Goal: Task Accomplishment & Management: Complete application form

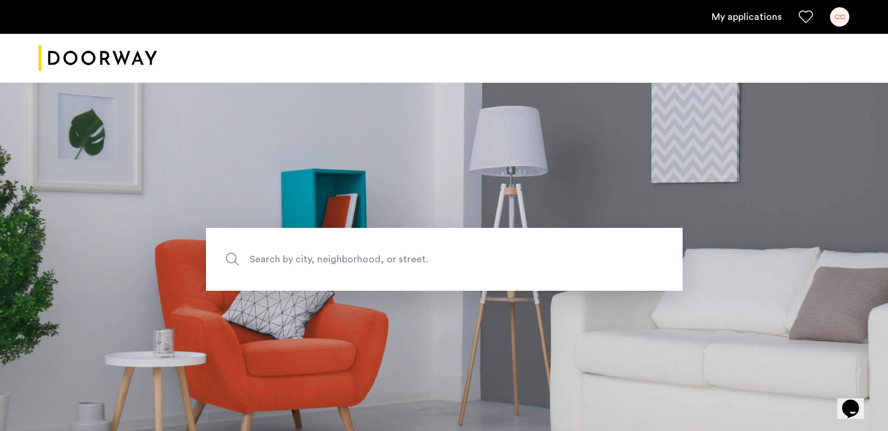
click at [729, 13] on link "My applications" at bounding box center [747, 17] width 70 height 15
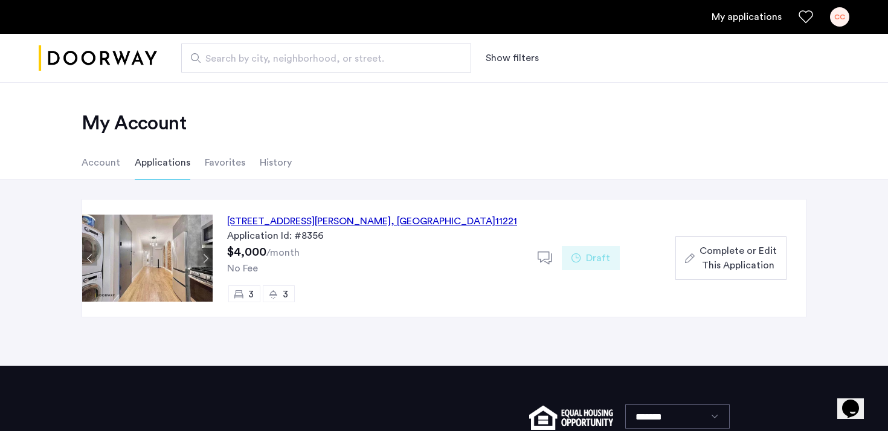
scroll to position [13, 0]
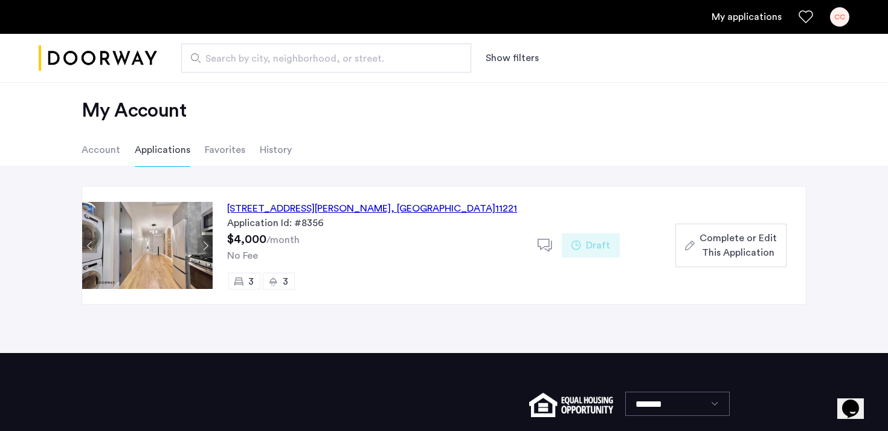
click at [706, 239] on span "Complete or Edit This Application" at bounding box center [738, 245] width 77 height 29
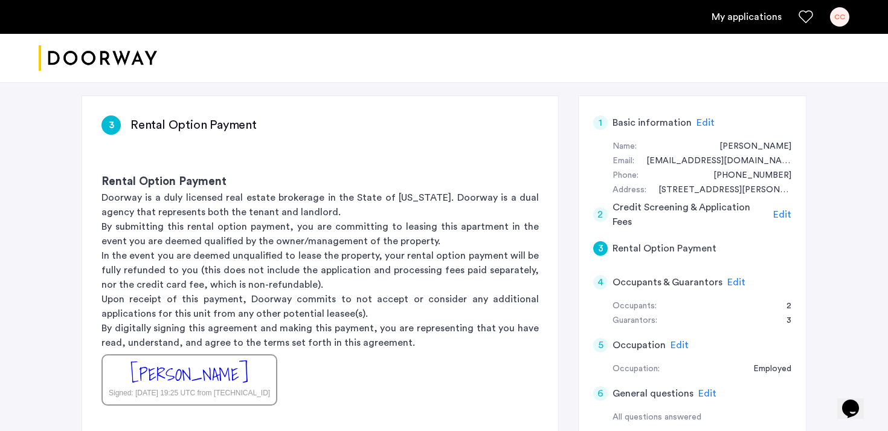
scroll to position [220, 0]
click at [734, 276] on span "Edit" at bounding box center [737, 281] width 18 height 10
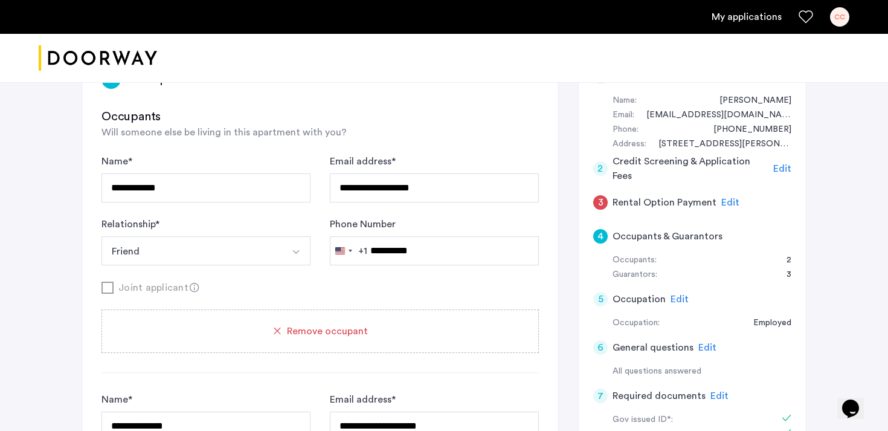
scroll to position [259, 0]
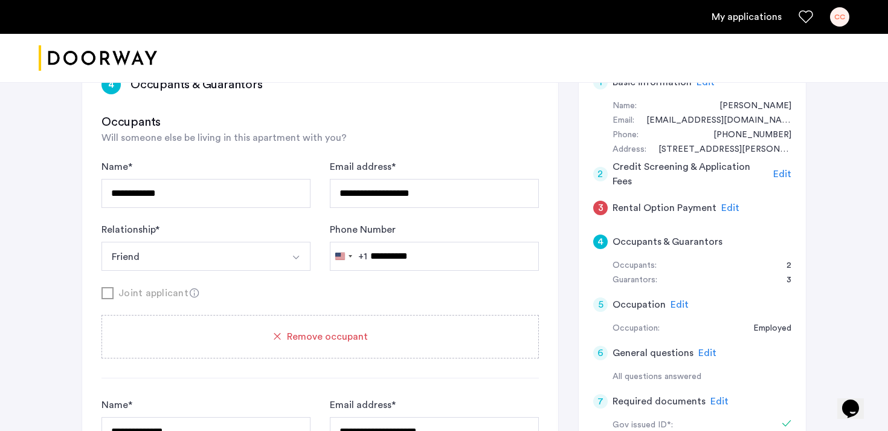
click at [722, 203] on span "Edit" at bounding box center [731, 208] width 18 height 10
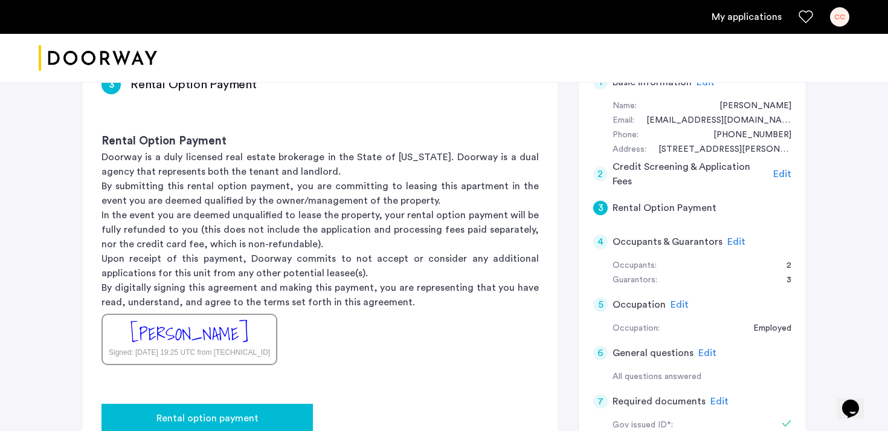
click at [260, 411] on div "Rental option payment" at bounding box center [207, 418] width 192 height 15
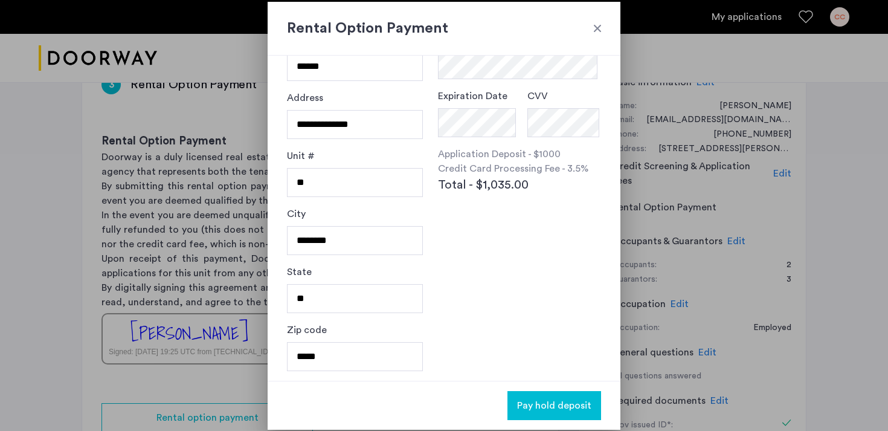
scroll to position [0, 0]
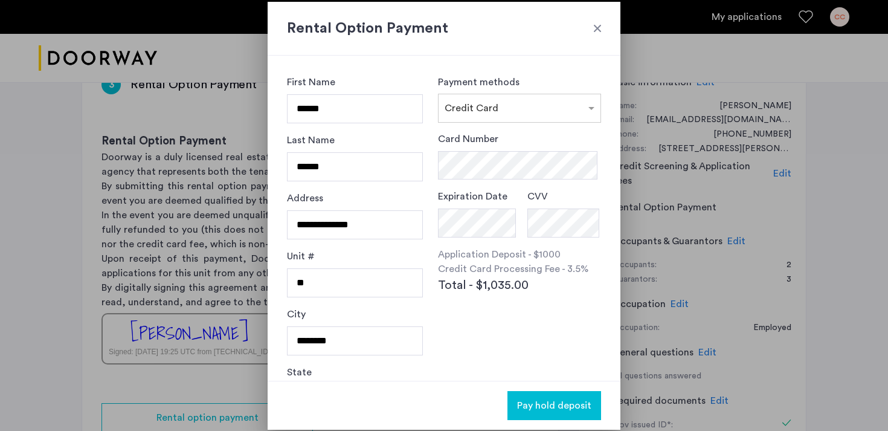
click at [504, 328] on div "Card Number Expiration Date CVV Application Deposit - $1000 Credit Card Process…" at bounding box center [519, 243] width 163 height 222
click at [556, 407] on span "Pay hold deposit" at bounding box center [554, 405] width 74 height 15
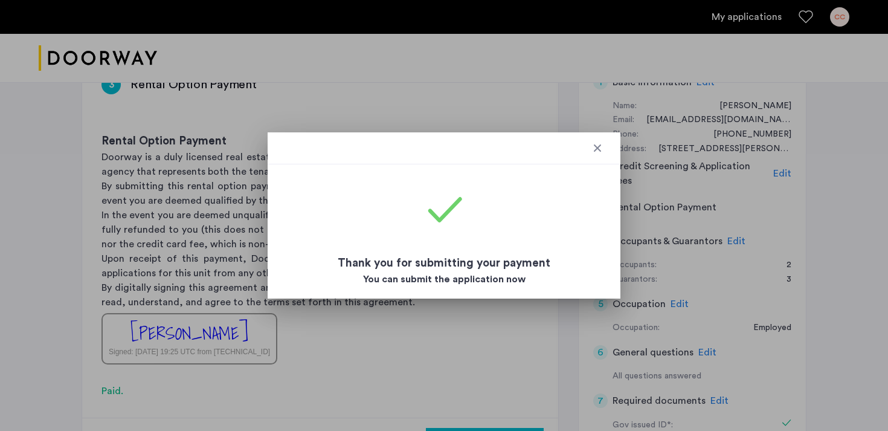
click at [595, 145] on div at bounding box center [598, 148] width 12 height 12
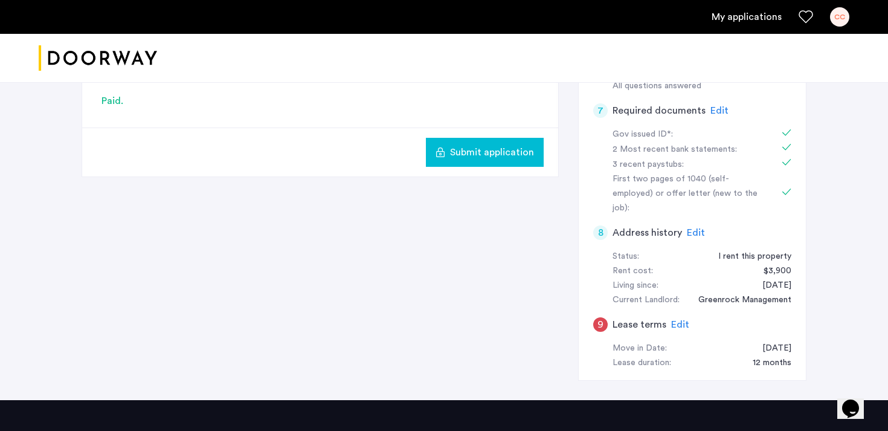
scroll to position [560, 0]
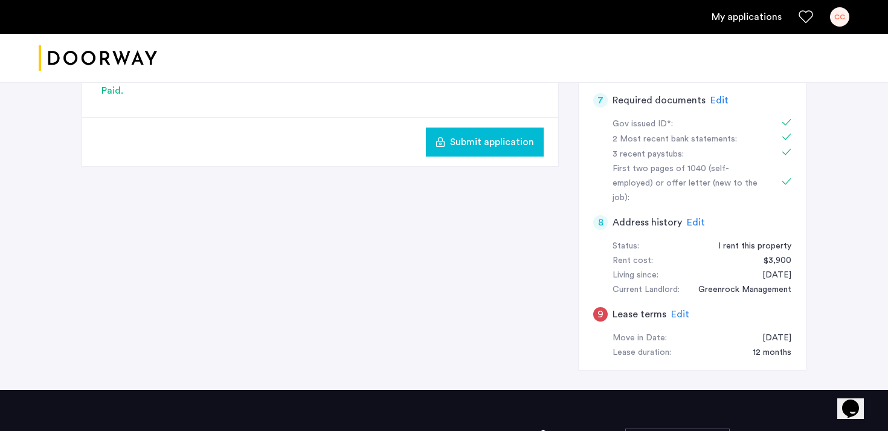
click at [672, 309] on span "Edit" at bounding box center [680, 314] width 18 height 10
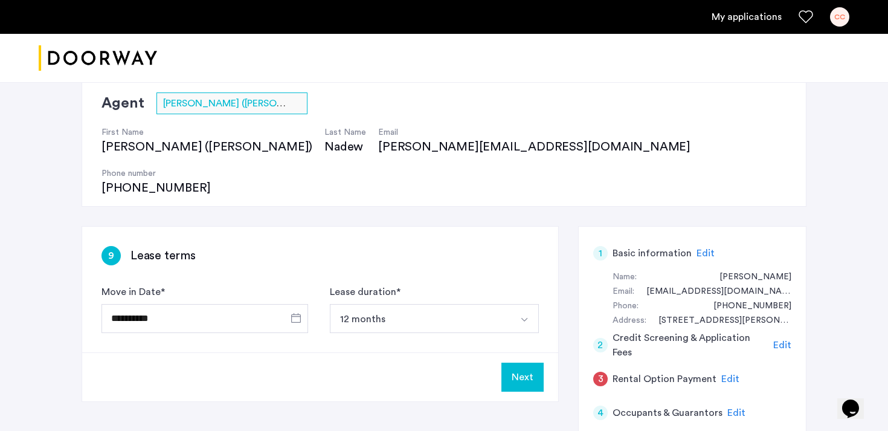
scroll to position [21, 0]
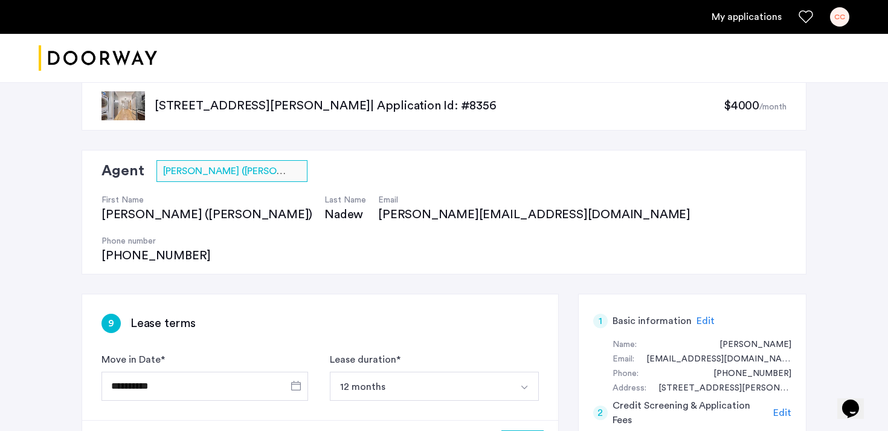
click at [519, 372] on button "Select option" at bounding box center [524, 386] width 29 height 29
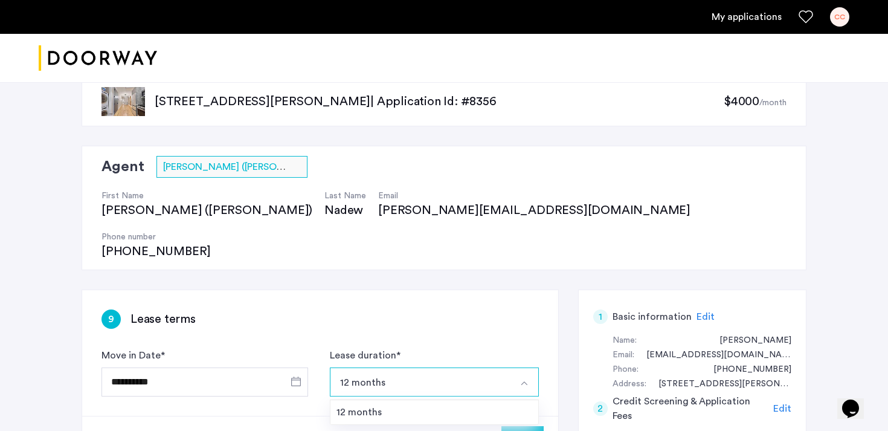
scroll to position [28, 0]
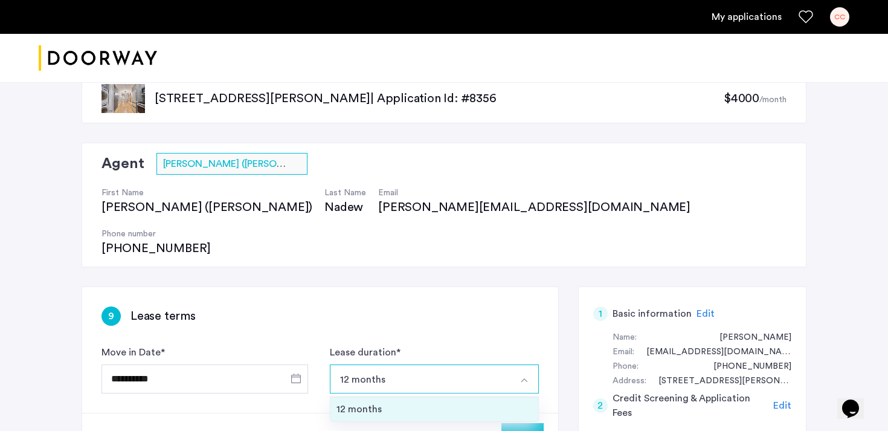
click at [492, 402] on div "12 months" at bounding box center [435, 409] width 196 height 15
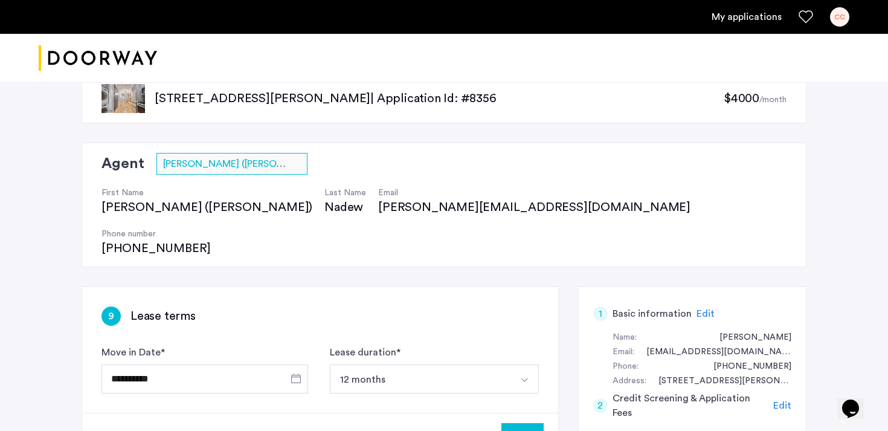
click at [379, 306] on div "9 Lease terms" at bounding box center [320, 315] width 437 height 19
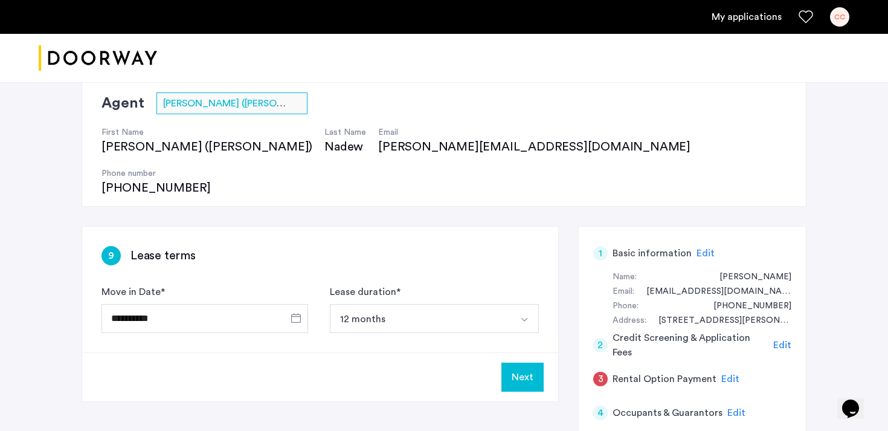
scroll to position [89, 0]
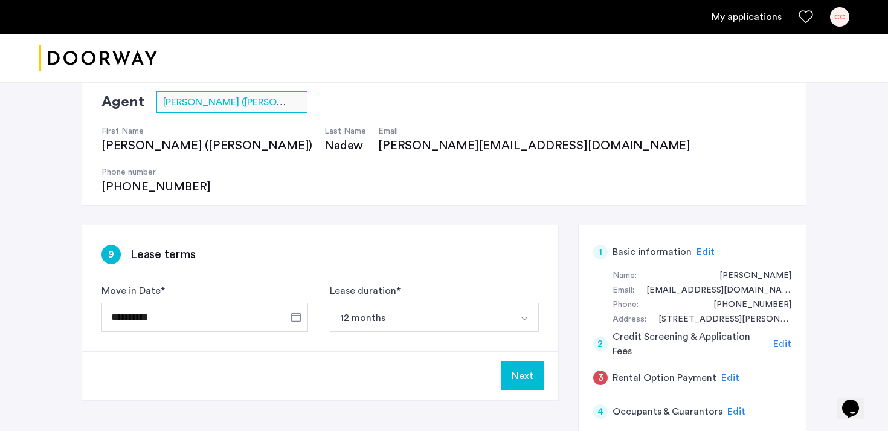
click at [521, 361] on button "Next" at bounding box center [523, 375] width 42 height 29
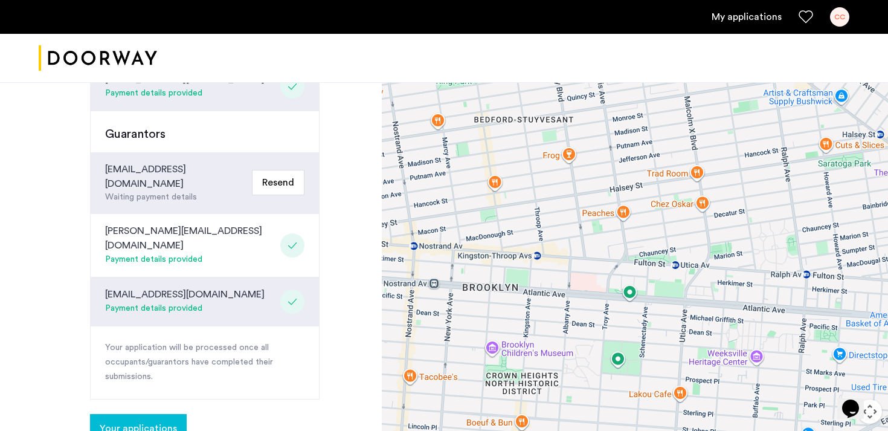
scroll to position [433, 0]
click at [224, 153] on div "kingconnerhair@gmail.com Waiting payment details Resend" at bounding box center [205, 184] width 228 height 62
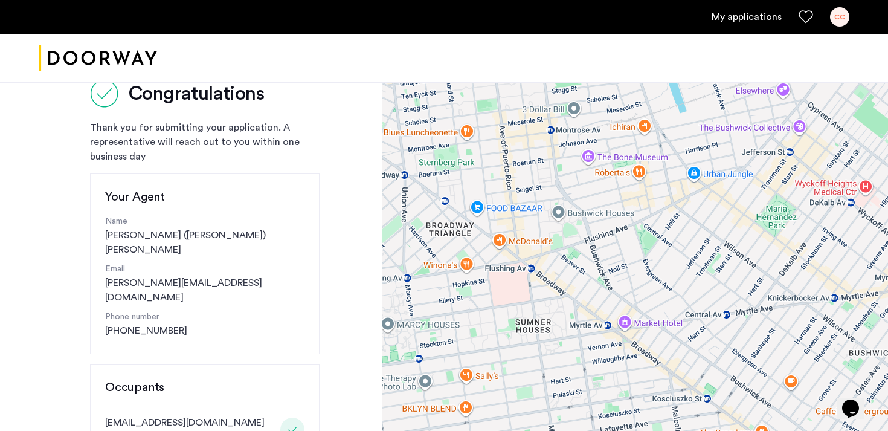
scroll to position [0, 0]
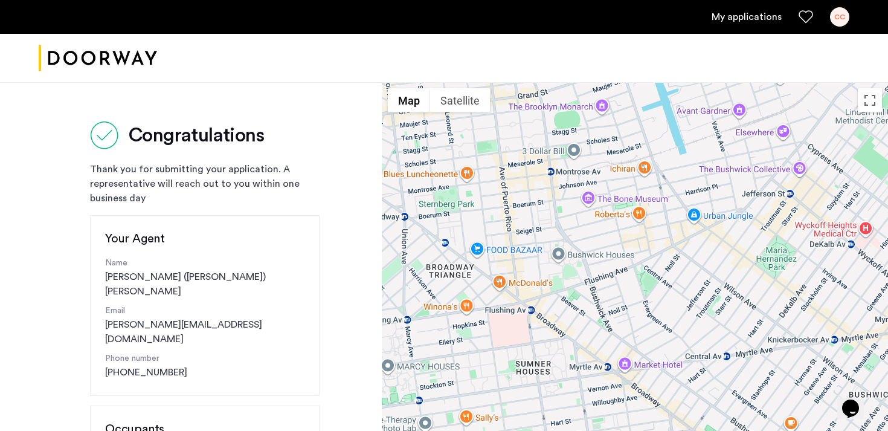
click at [846, 13] on div "CC" at bounding box center [839, 16] width 19 height 19
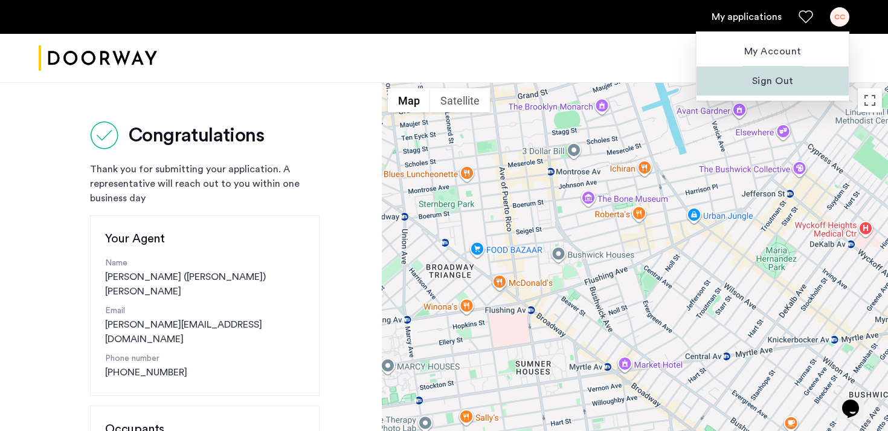
click at [766, 85] on span "Sign Out" at bounding box center [772, 81] width 133 height 15
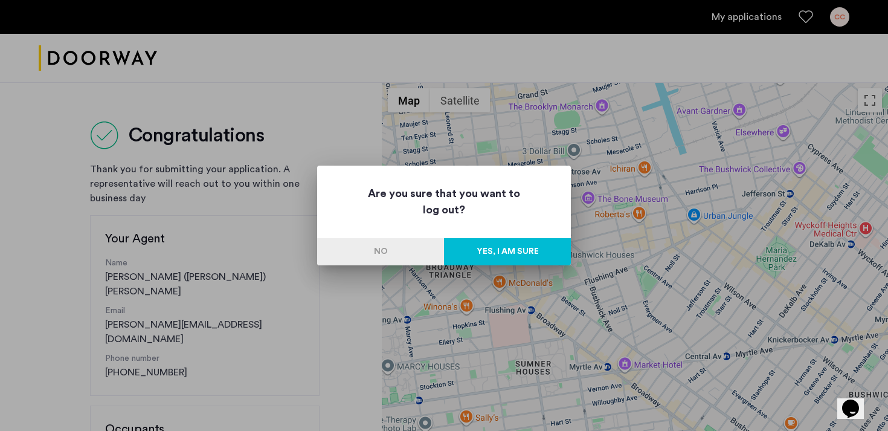
click at [484, 237] on div "Are you sure that you want to log out? No Yes, I am sure" at bounding box center [444, 216] width 254 height 100
click at [492, 249] on button "Yes, I am sure" at bounding box center [507, 251] width 127 height 27
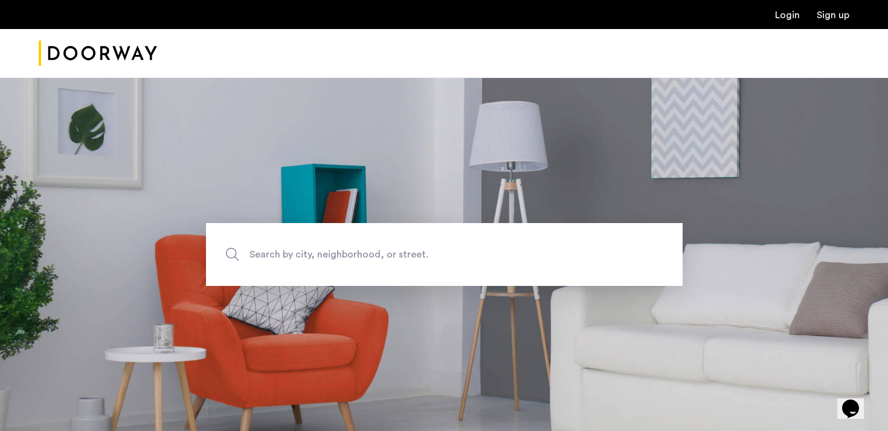
click at [776, 8] on ul "Login Sign up" at bounding box center [444, 14] width 811 height 15
click at [777, 11] on link "Login" at bounding box center [787, 15] width 25 height 10
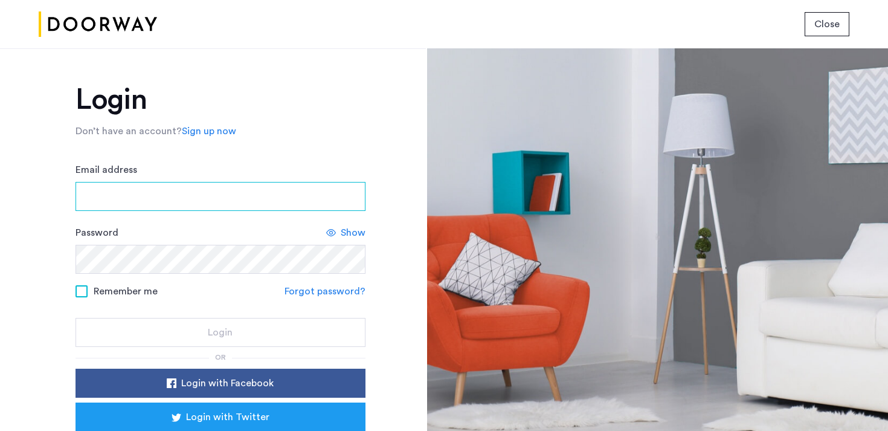
click at [203, 191] on input "Email address" at bounding box center [221, 196] width 290 height 29
type input "**********"
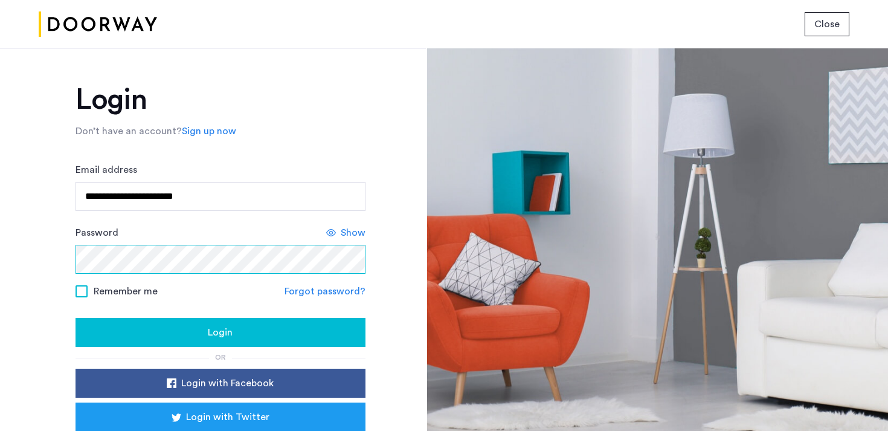
click at [76, 318] on button "Login" at bounding box center [221, 332] width 290 height 29
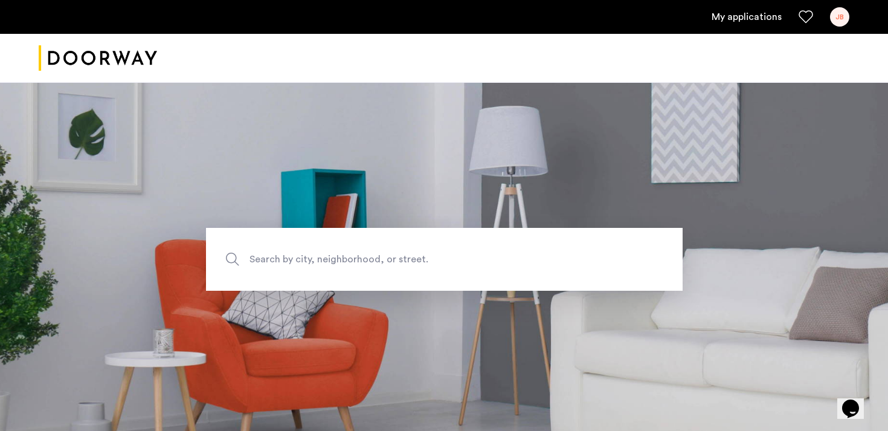
click at [729, 24] on ul "My applications JB" at bounding box center [444, 16] width 811 height 19
click at [729, 20] on link "My applications" at bounding box center [747, 17] width 70 height 15
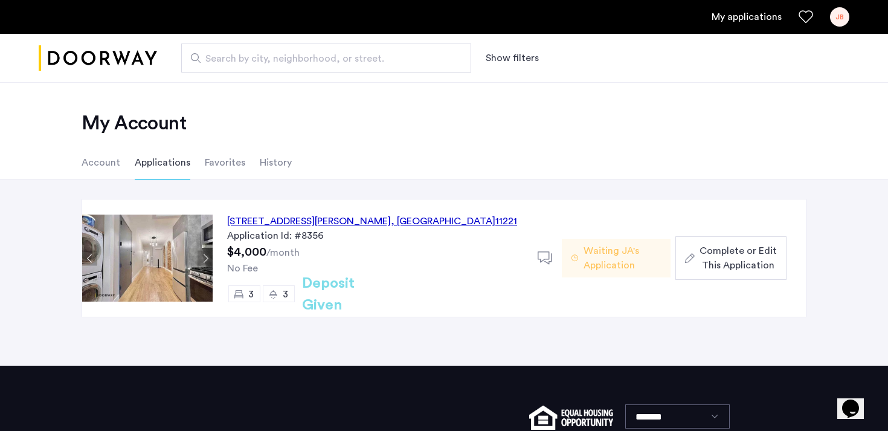
click at [616, 261] on span "Waiting JA's Application" at bounding box center [622, 258] width 77 height 29
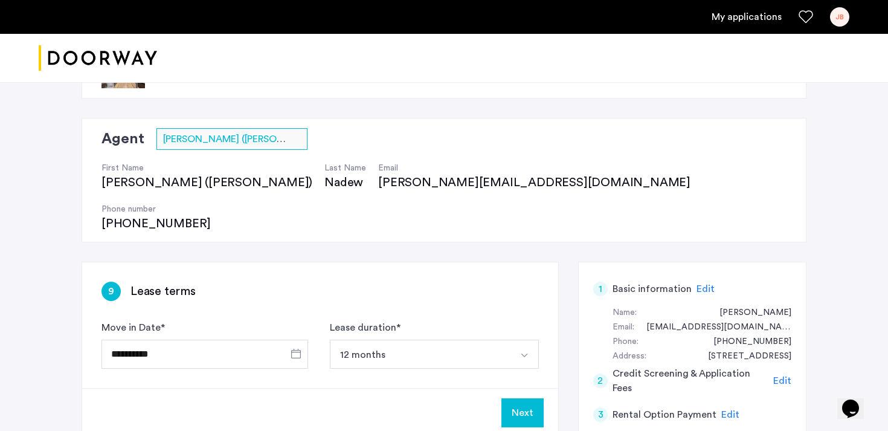
scroll to position [54, 0]
click at [515, 397] on button "Next" at bounding box center [523, 411] width 42 height 29
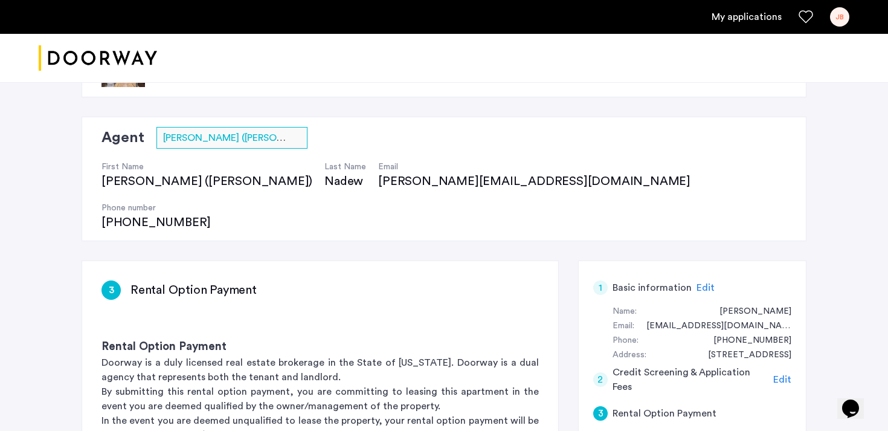
scroll to position [0, 0]
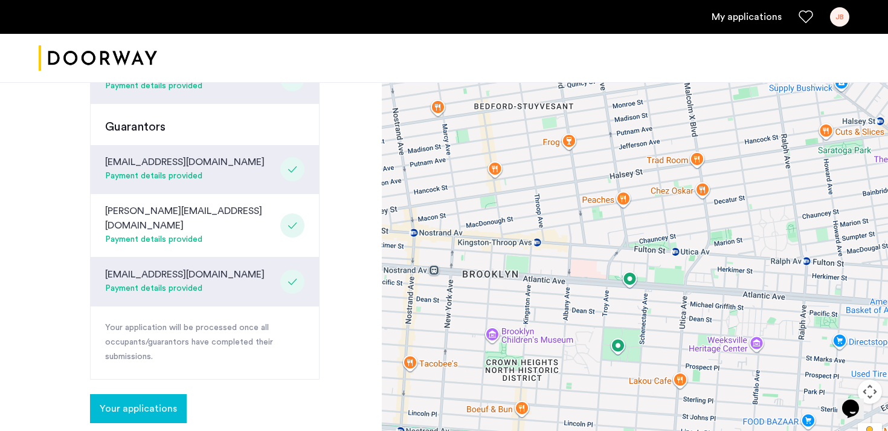
scroll to position [443, 0]
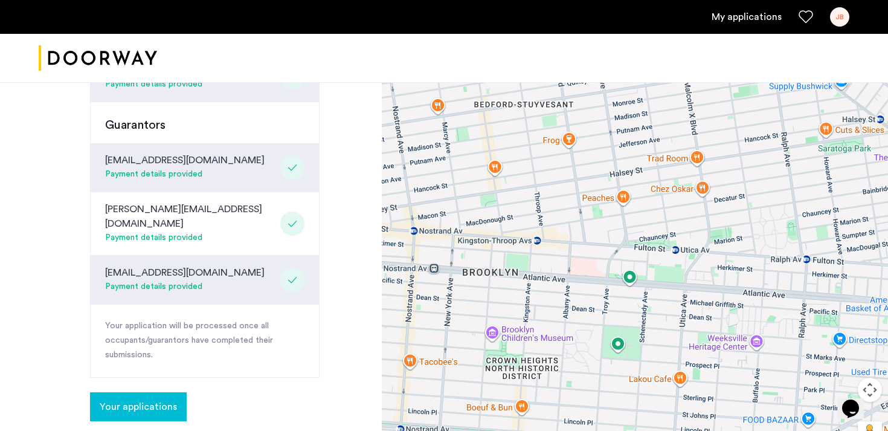
click at [145, 399] on span "Your applications" at bounding box center [138, 406] width 77 height 15
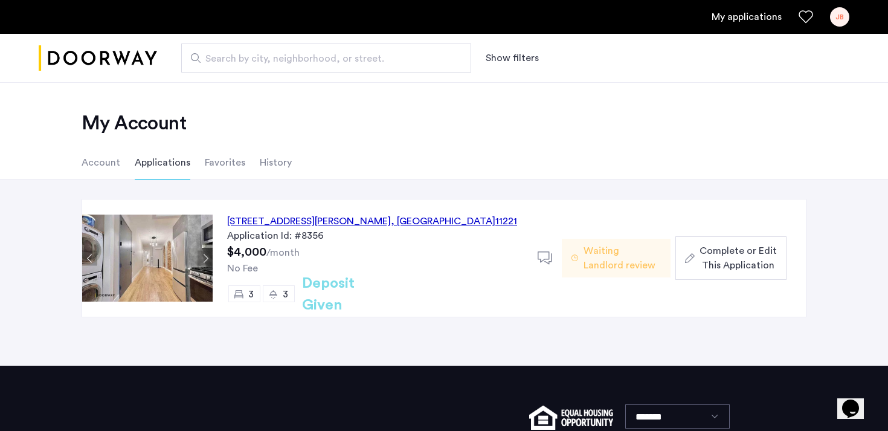
click at [837, 17] on div "JB" at bounding box center [839, 16] width 19 height 19
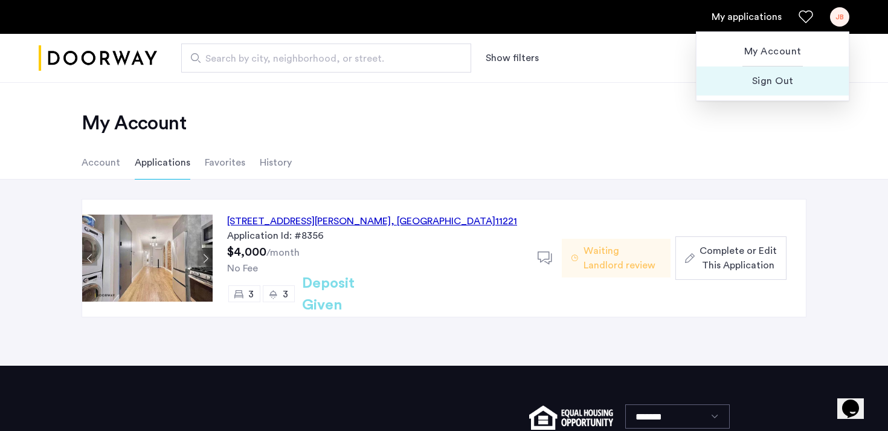
click at [783, 79] on span "Sign Out" at bounding box center [772, 81] width 133 height 15
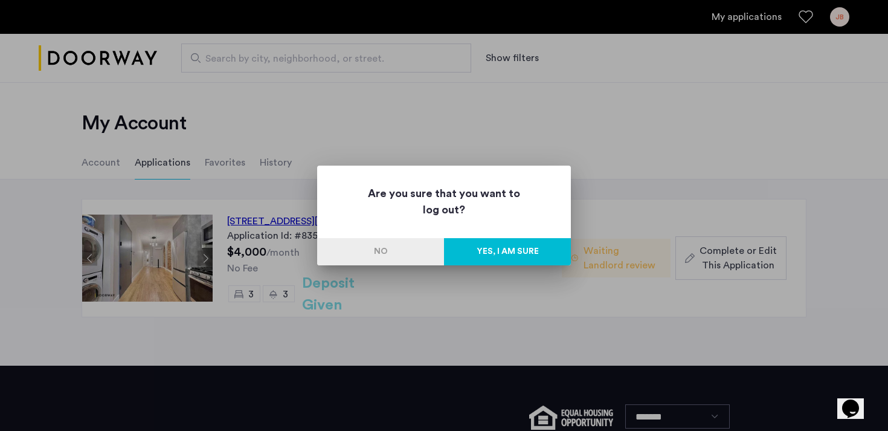
click at [489, 257] on button "Yes, I am sure" at bounding box center [507, 251] width 127 height 27
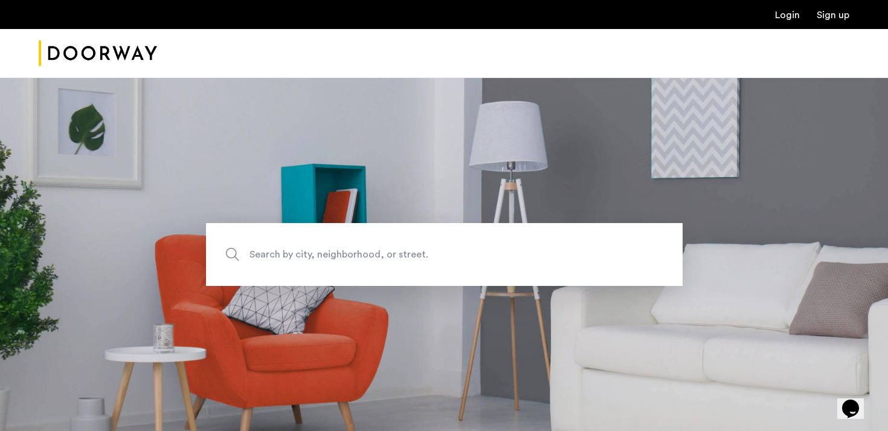
click at [801, 9] on ul "Login Sign up" at bounding box center [444, 14] width 811 height 15
click at [791, 12] on link "Login" at bounding box center [787, 15] width 25 height 10
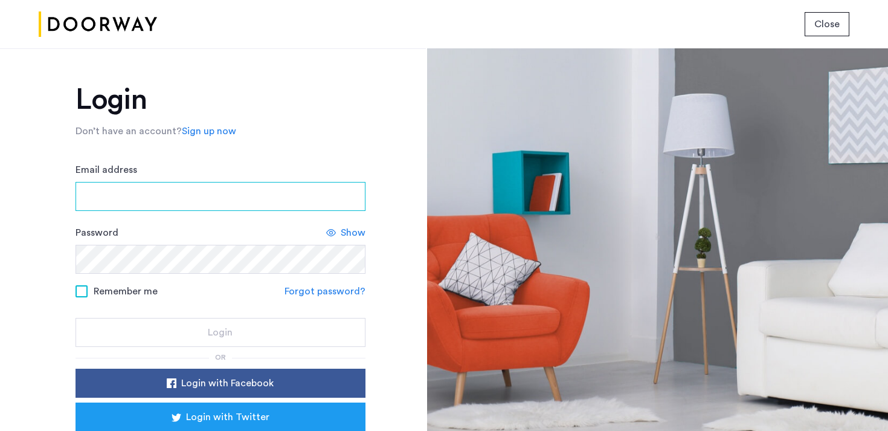
click at [255, 204] on input "Email address" at bounding box center [221, 196] width 290 height 29
type input "**********"
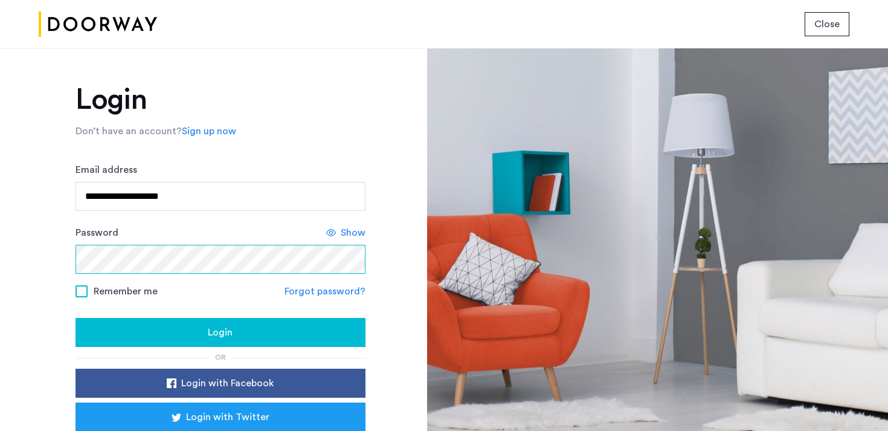
click at [76, 318] on button "Login" at bounding box center [221, 332] width 290 height 29
